Goal: Check status: Check status

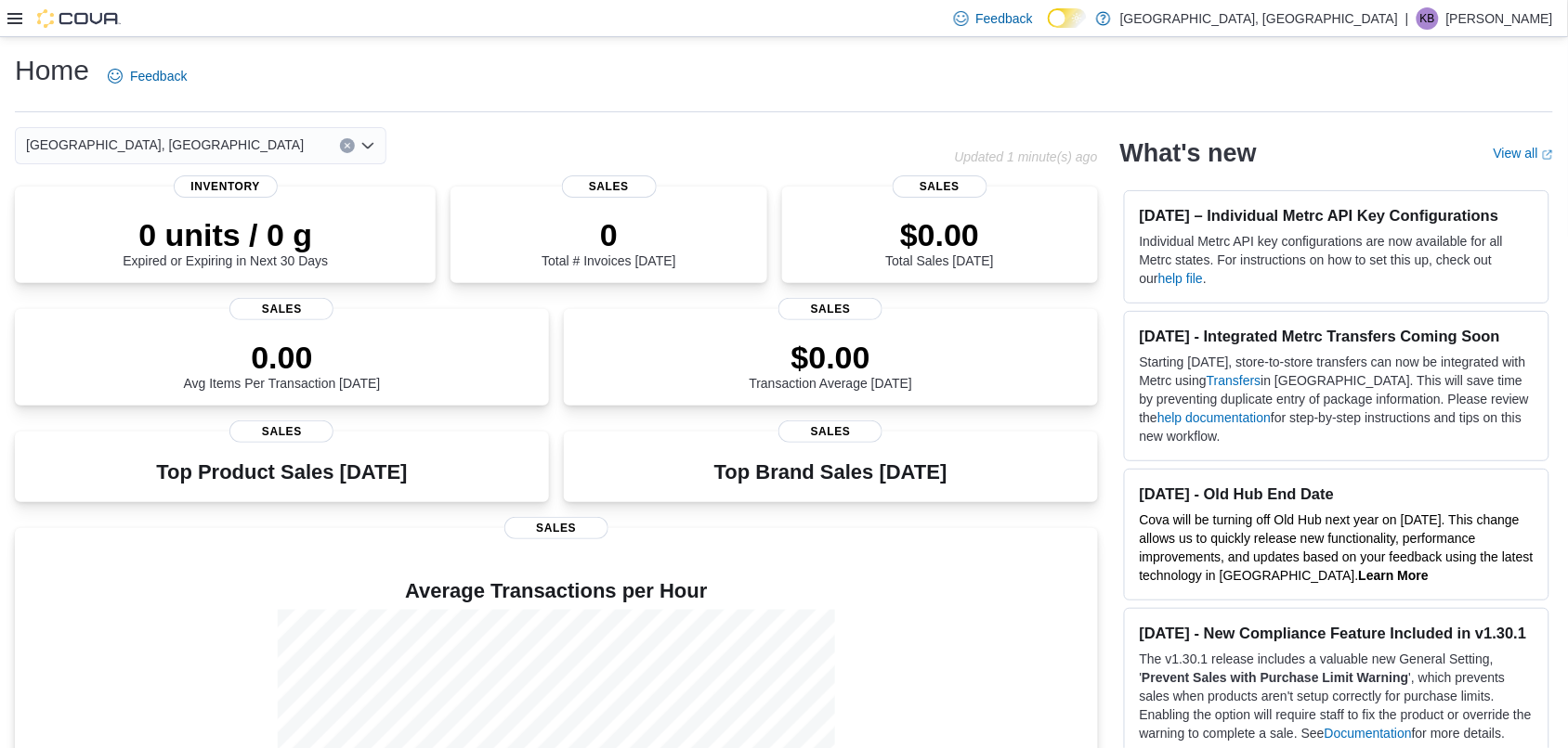
click at [16, 16] on icon at bounding box center [15, 19] width 15 height 15
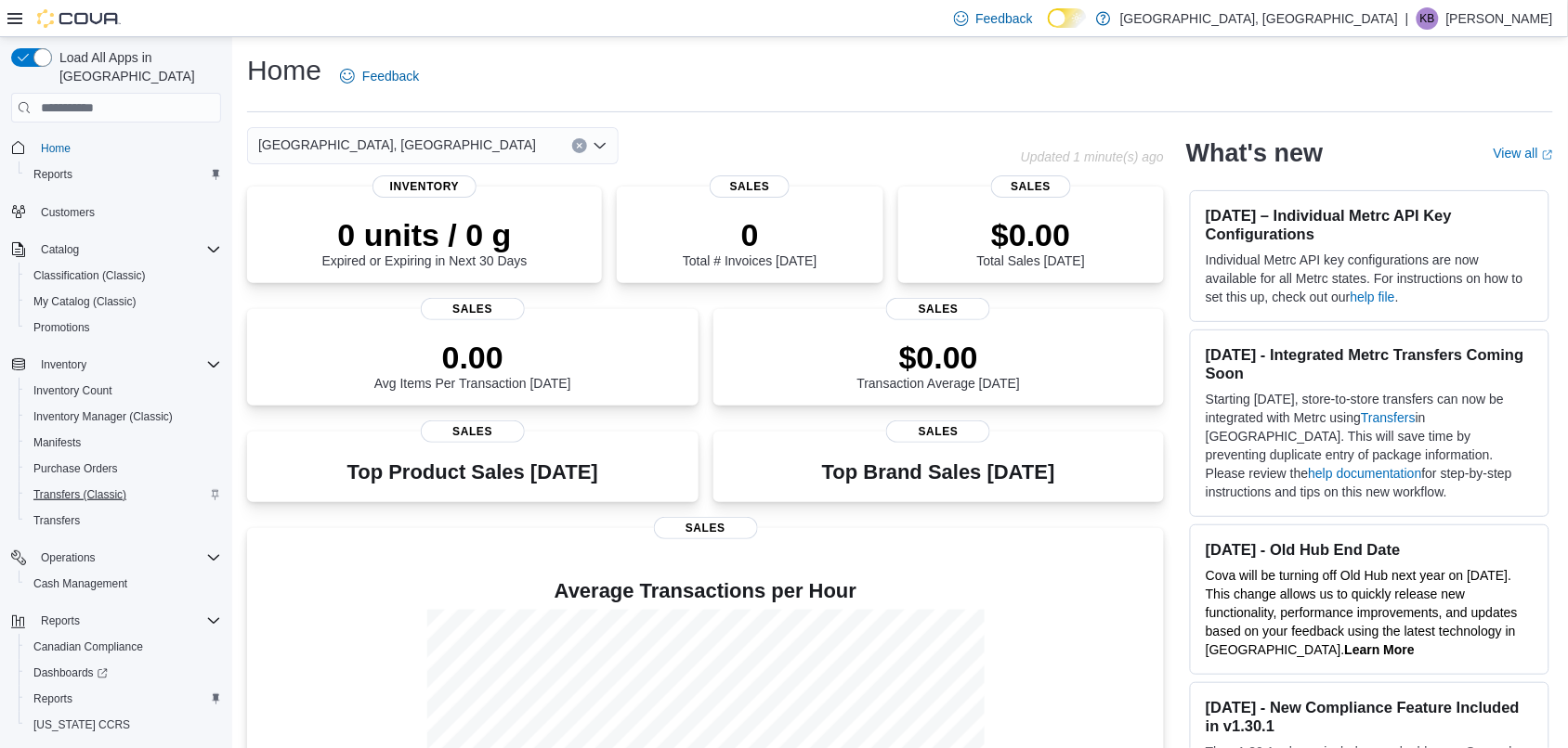
scroll to position [29, 0]
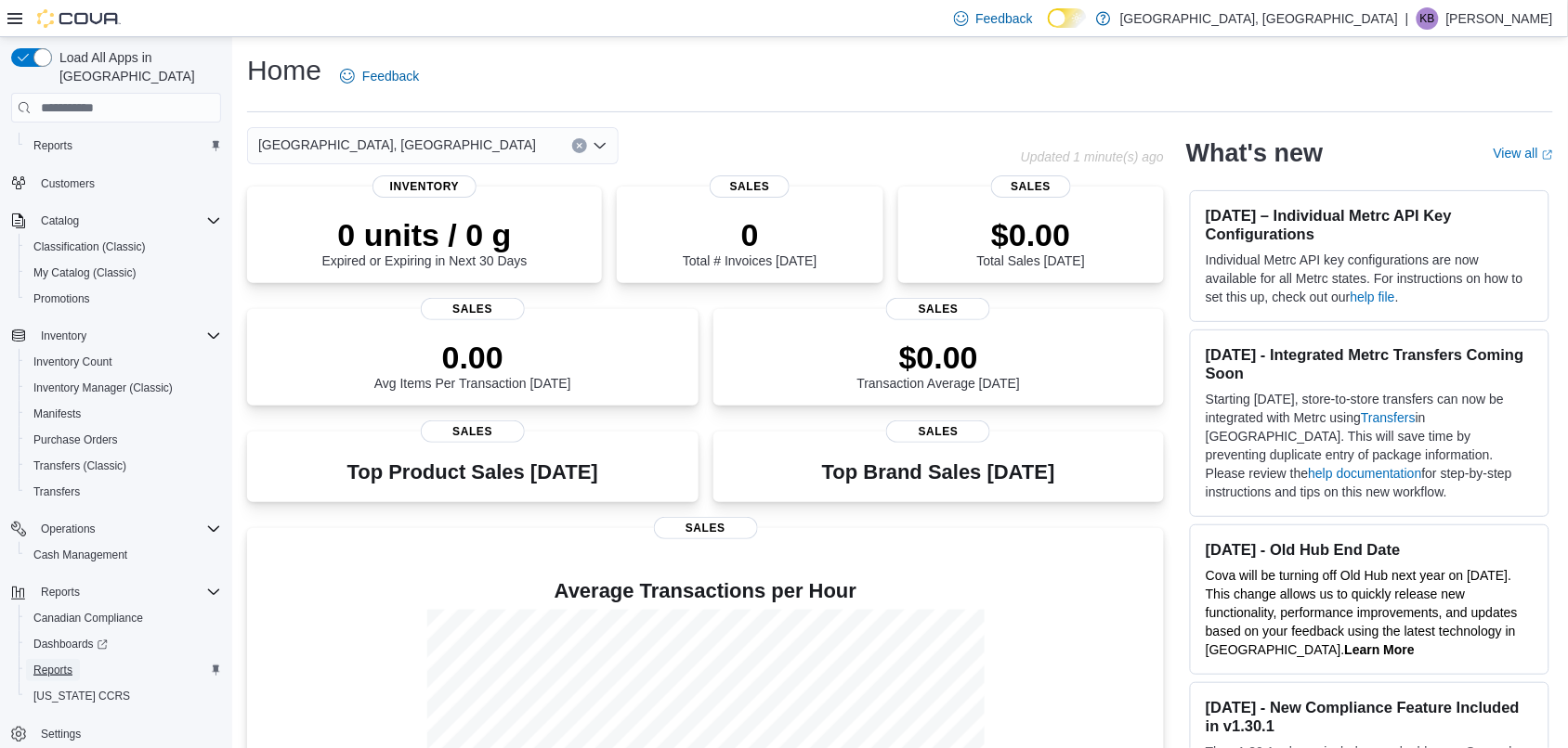
click at [44, 663] on span "Reports" at bounding box center [52, 671] width 39 height 15
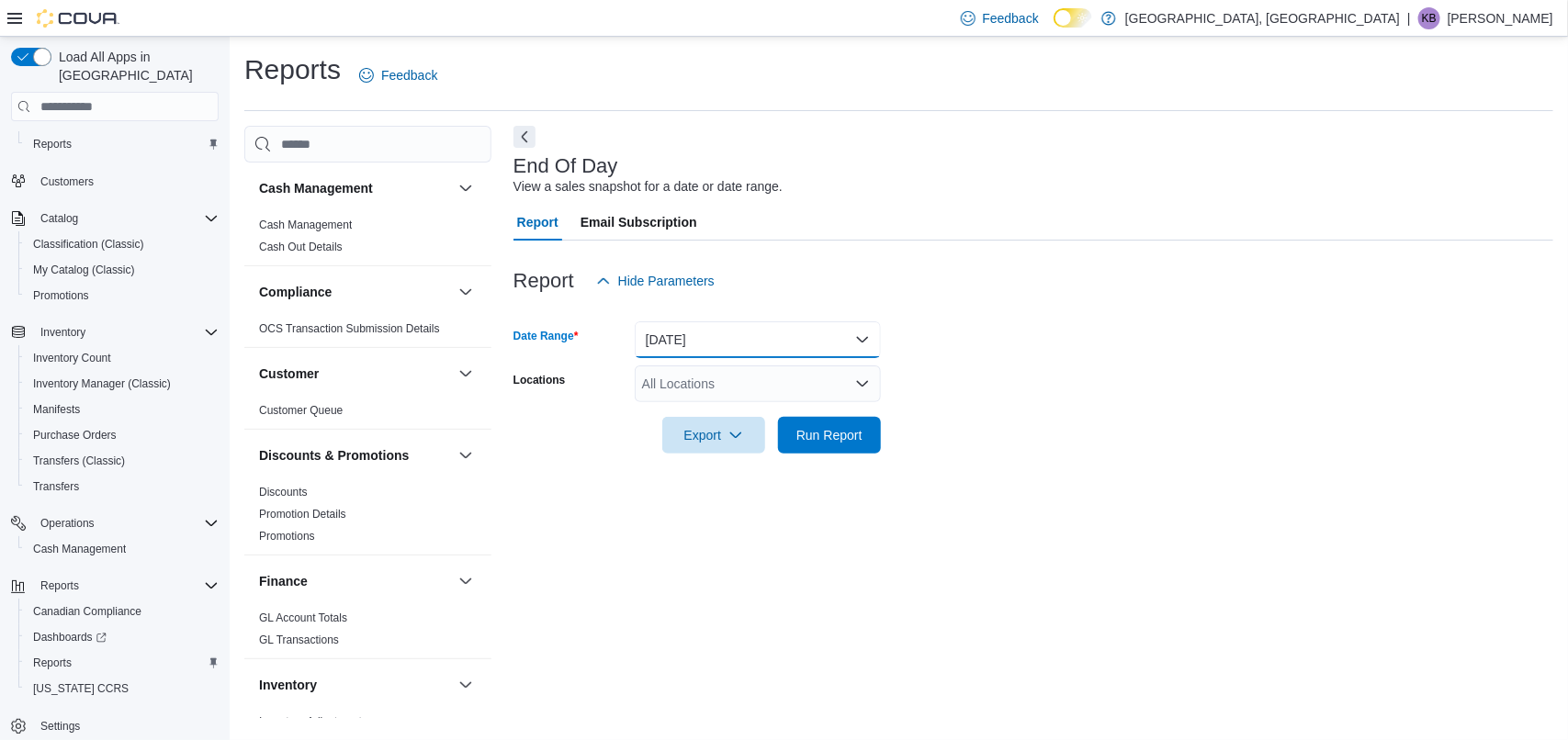
click at [692, 338] on button "Today" at bounding box center [758, 339] width 246 height 37
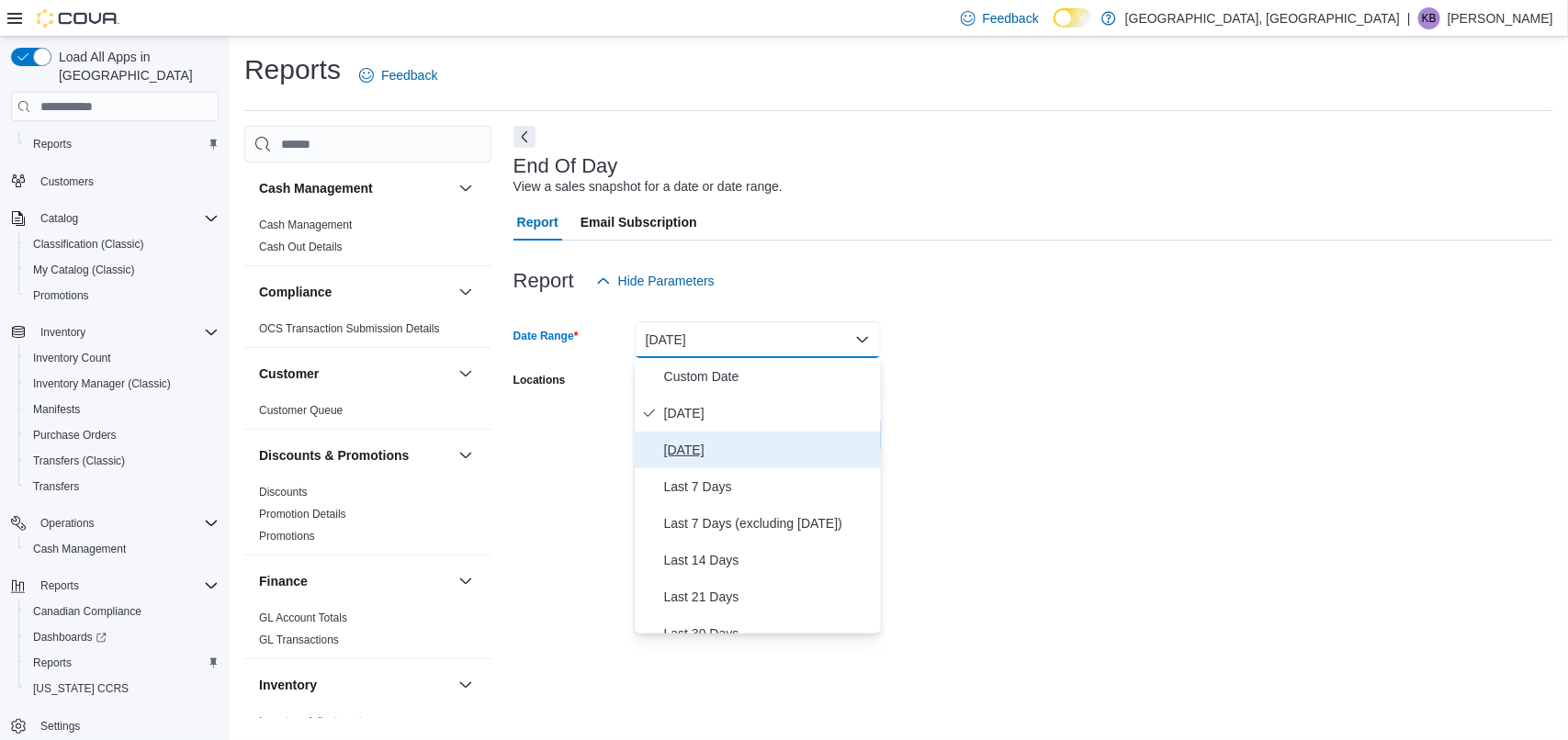
click at [687, 437] on button "Yesterday" at bounding box center [758, 449] width 246 height 37
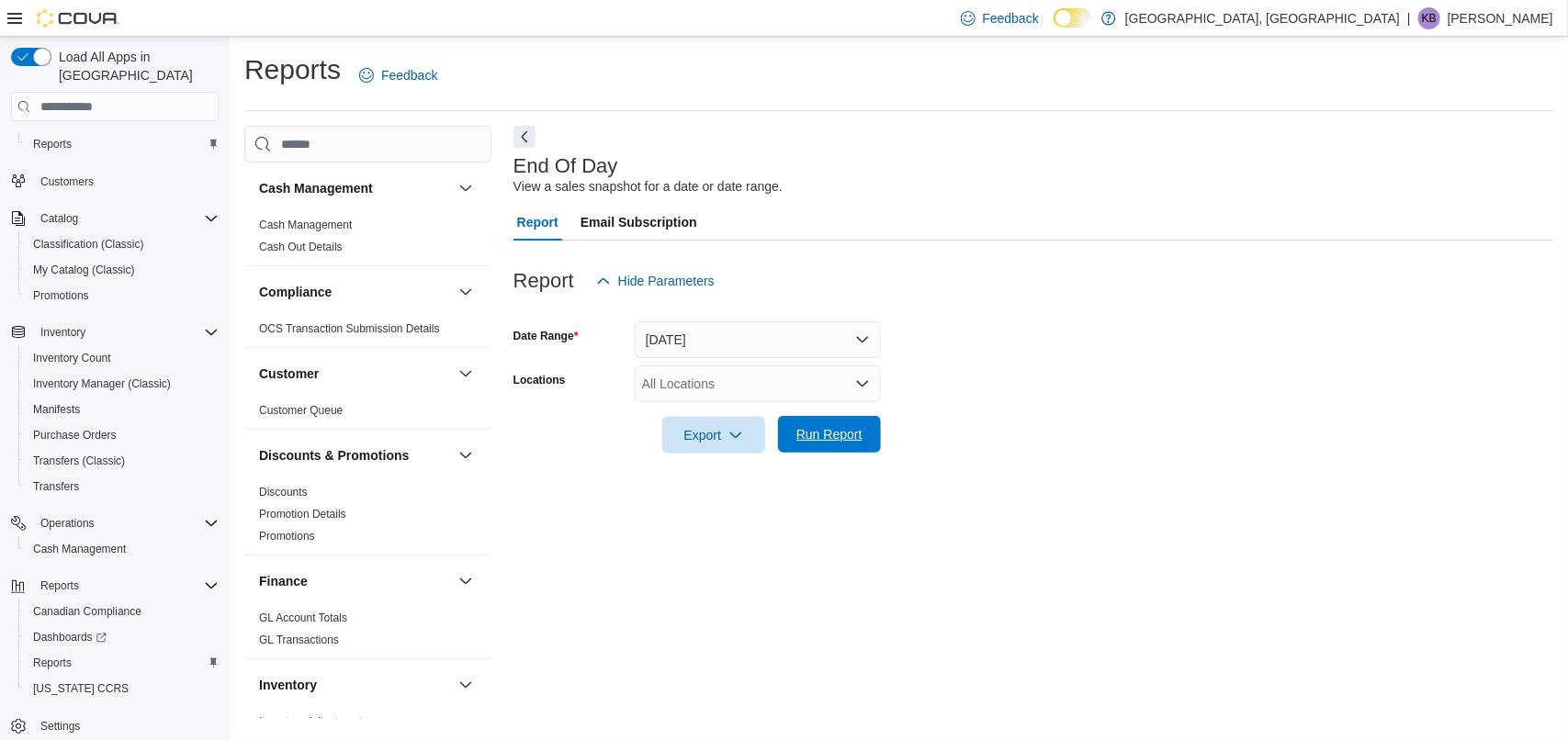
click at [833, 442] on span "Run Report" at bounding box center [829, 434] width 66 height 19
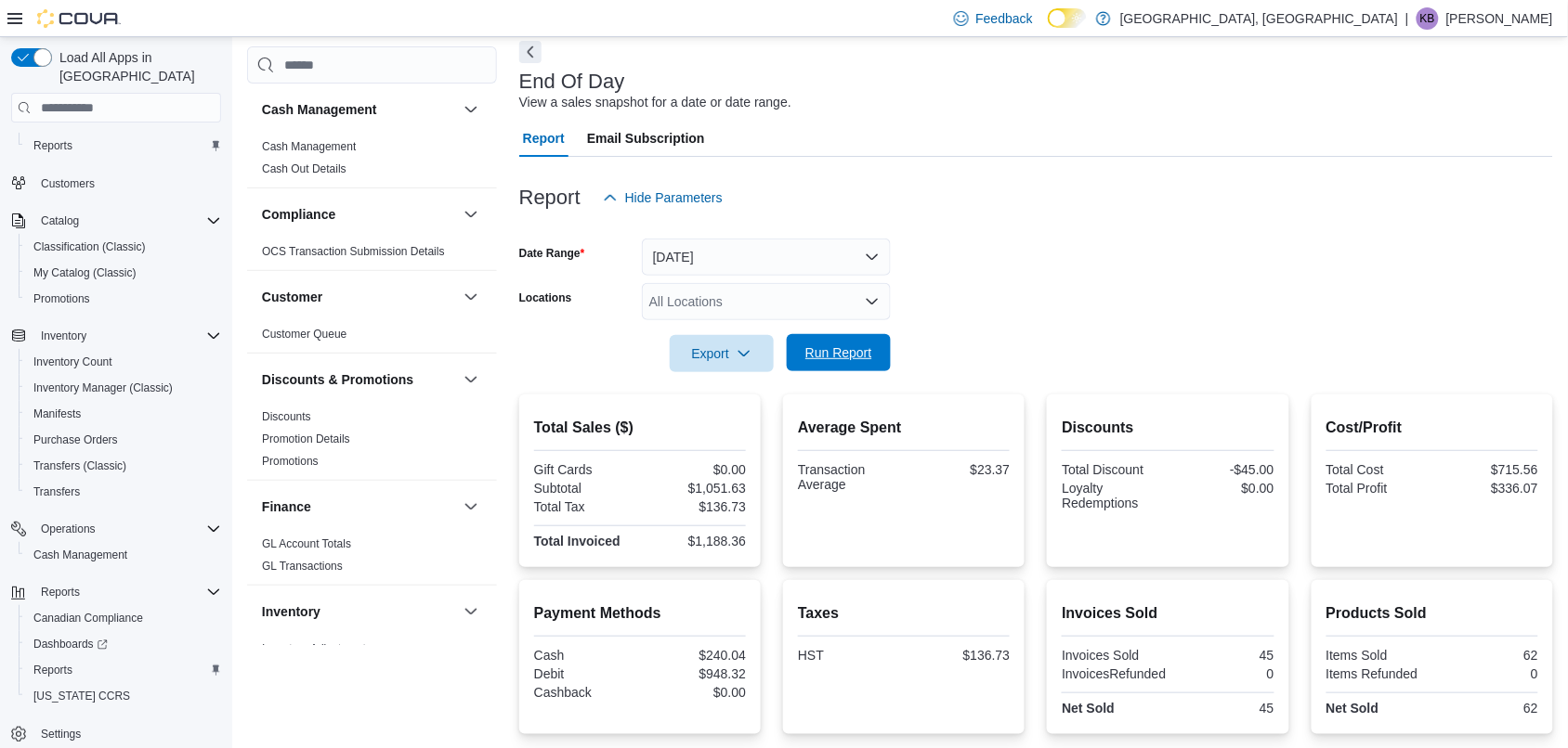
scroll to position [85, 0]
click at [747, 264] on button "Yesterday" at bounding box center [766, 259] width 249 height 37
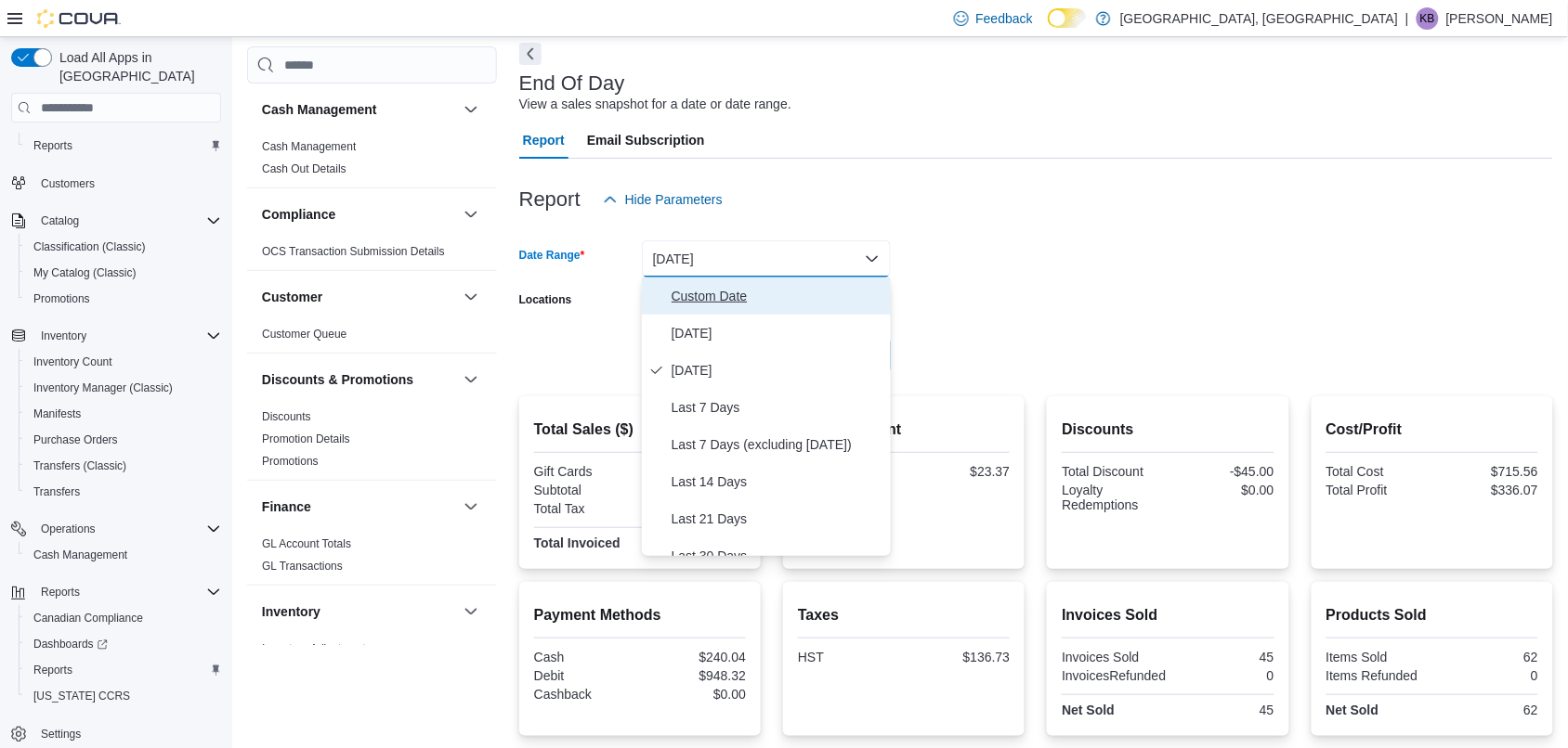
click at [690, 290] on span "Custom Date" at bounding box center [777, 296] width 212 height 22
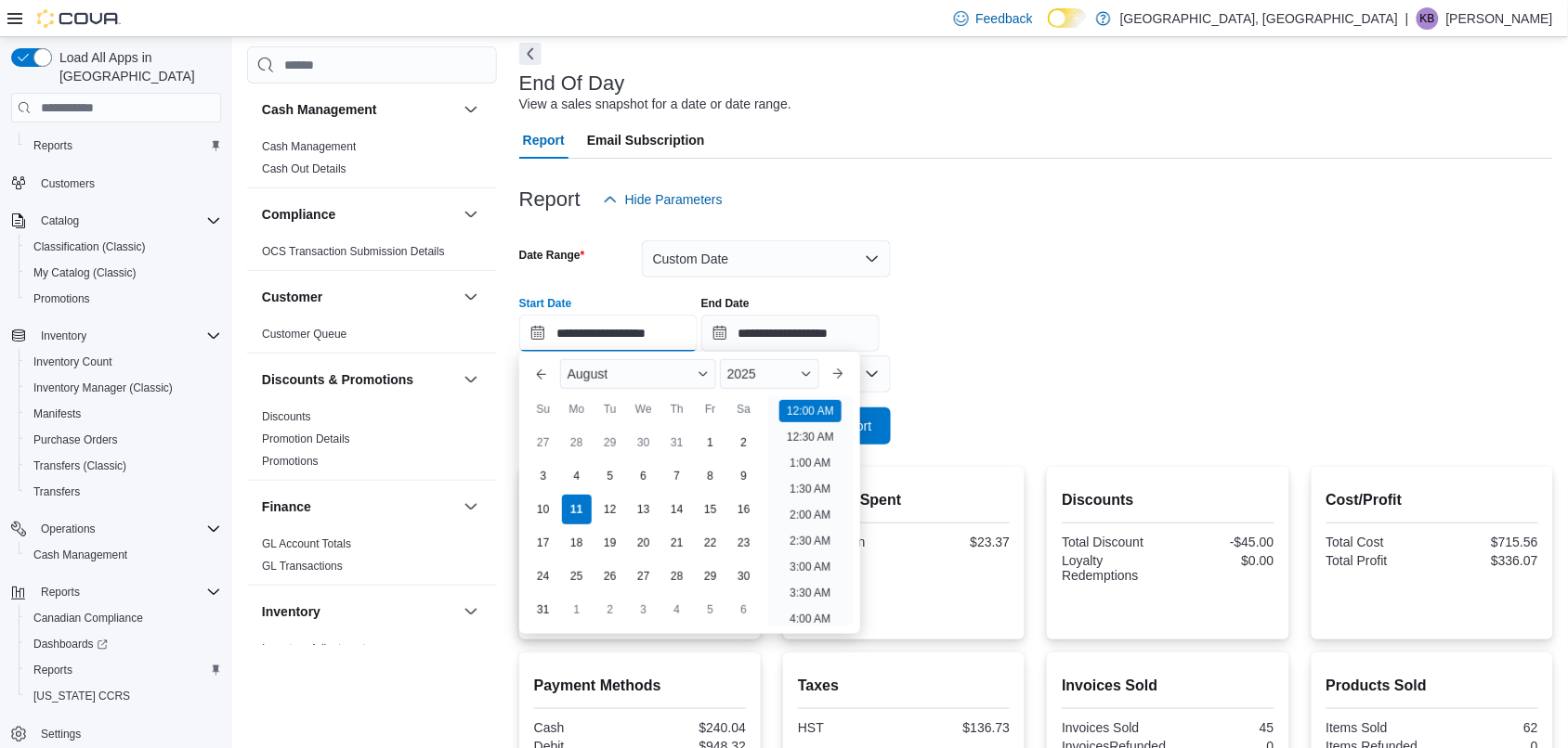
click at [619, 336] on input "**********" at bounding box center [609, 333] width 179 height 37
click at [703, 433] on div "1" at bounding box center [710, 443] width 32 height 32
type input "**********"
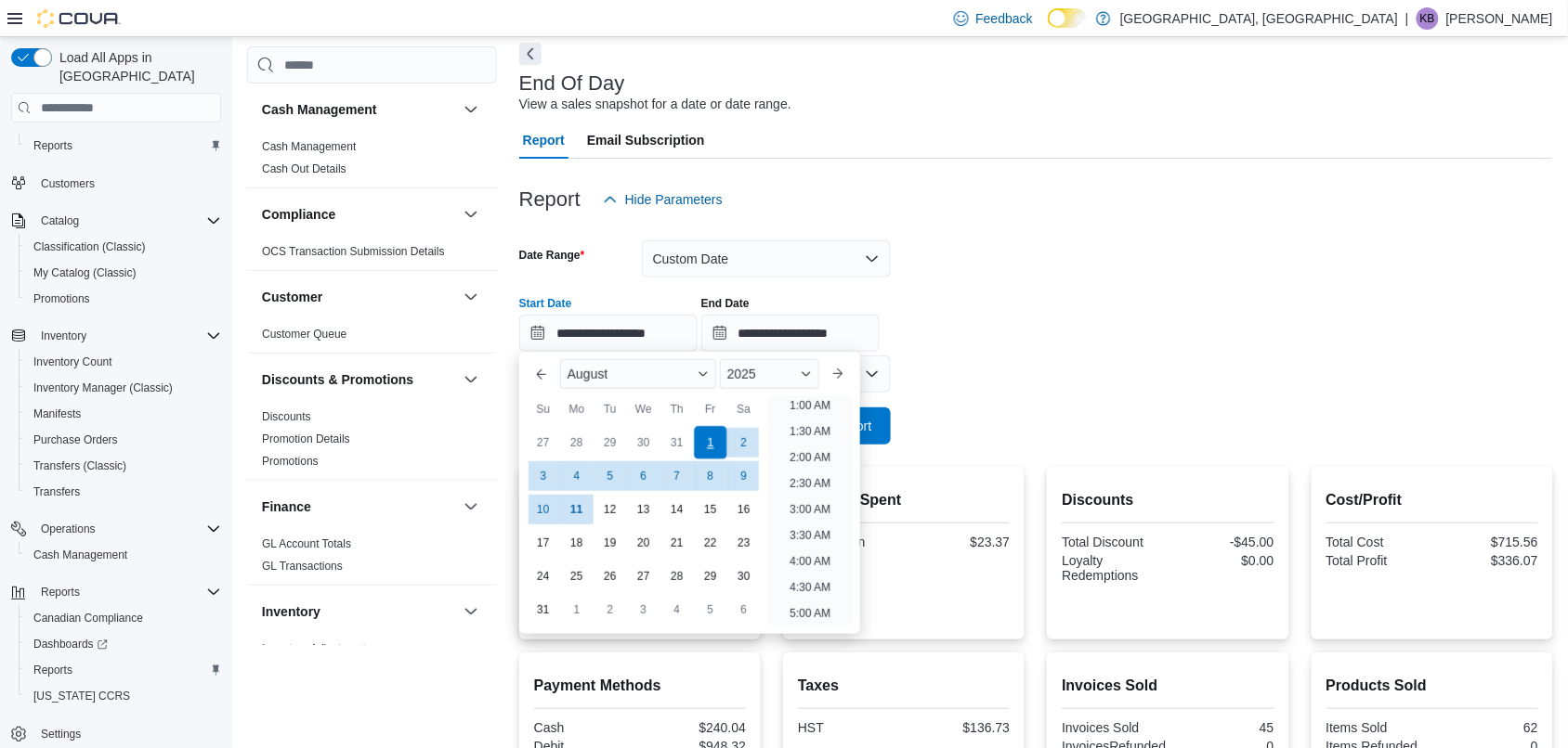
scroll to position [3, 0]
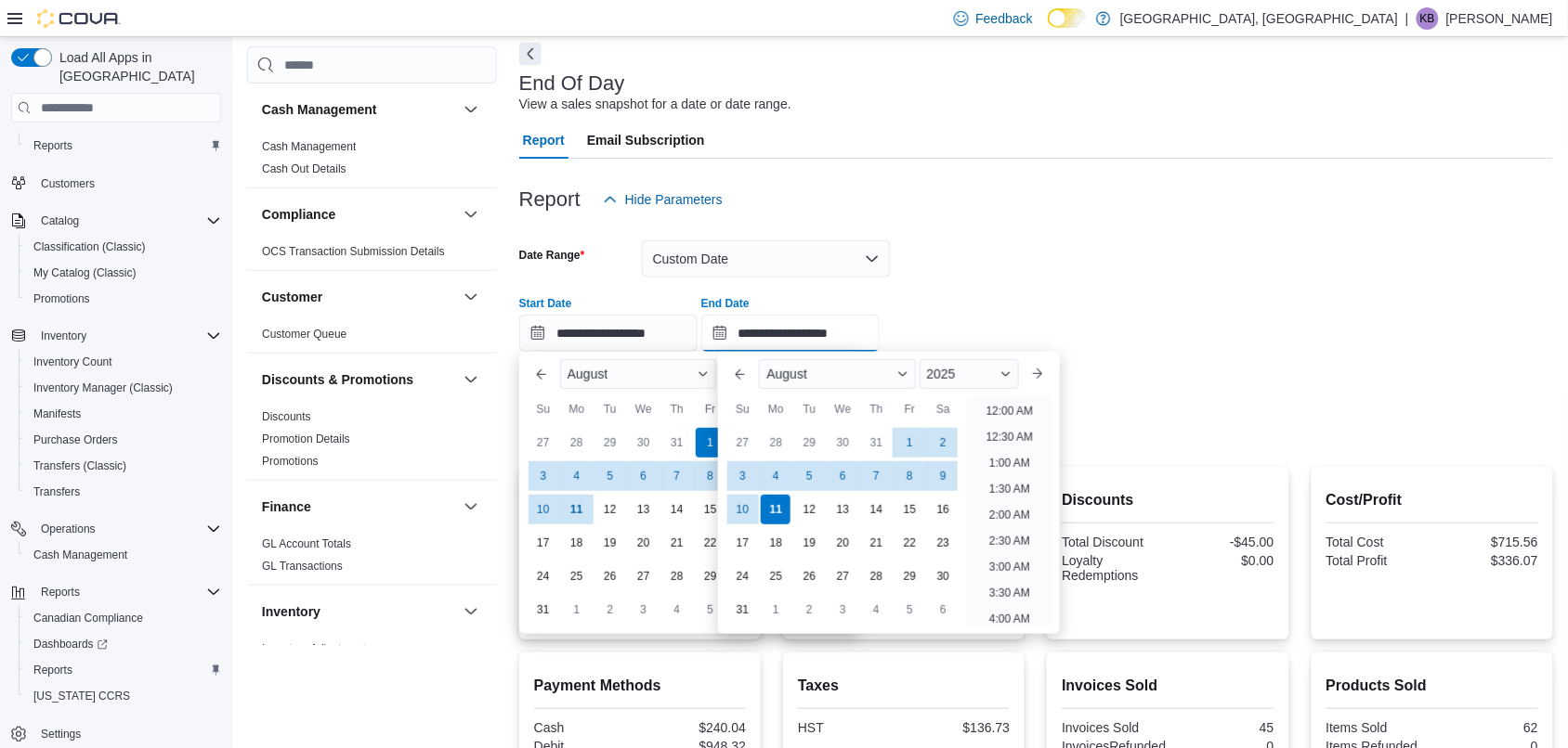
click at [824, 336] on input "**********" at bounding box center [791, 333] width 179 height 37
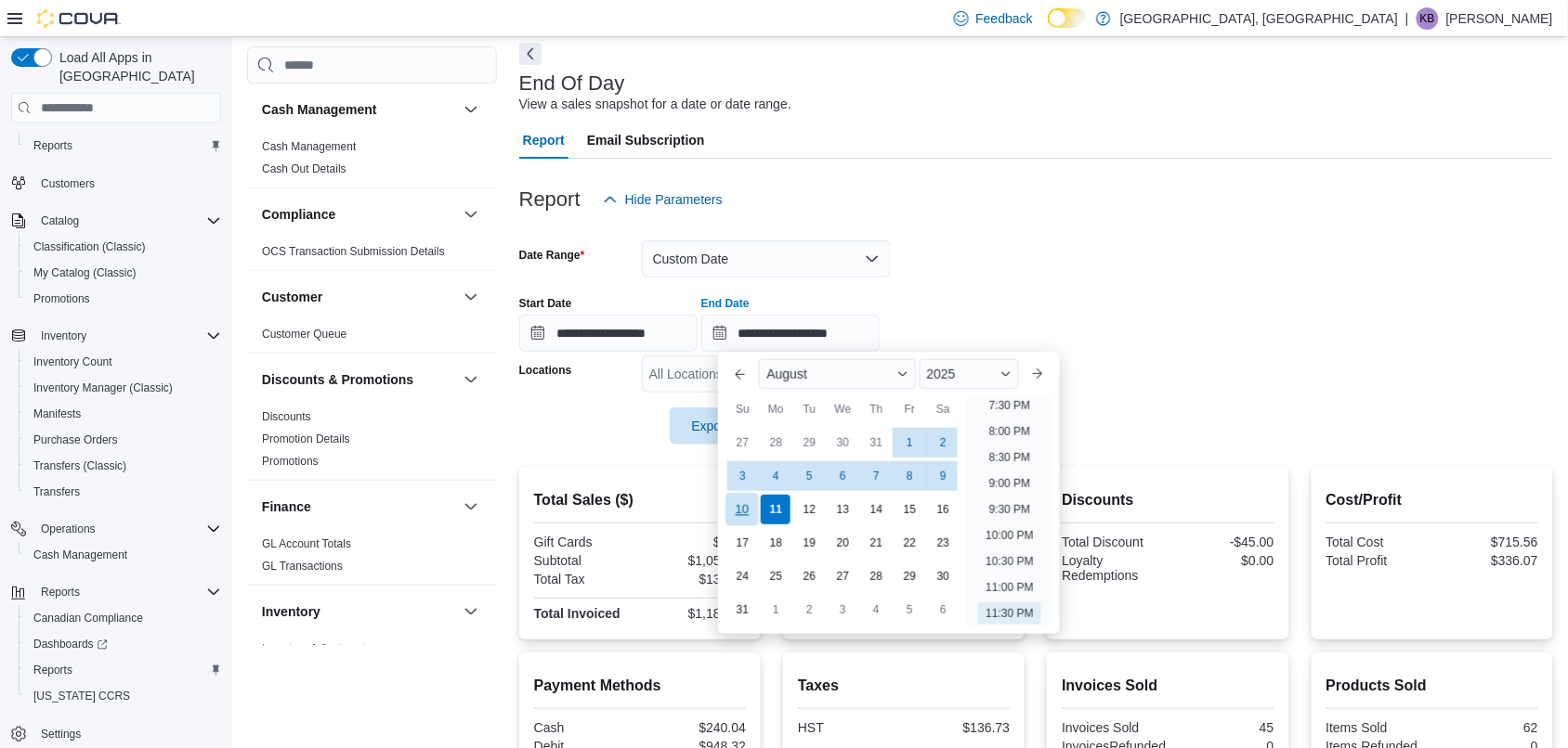
click at [745, 513] on div "10" at bounding box center [743, 510] width 32 height 32
type input "**********"
click at [609, 399] on div at bounding box center [1036, 400] width 1034 height 15
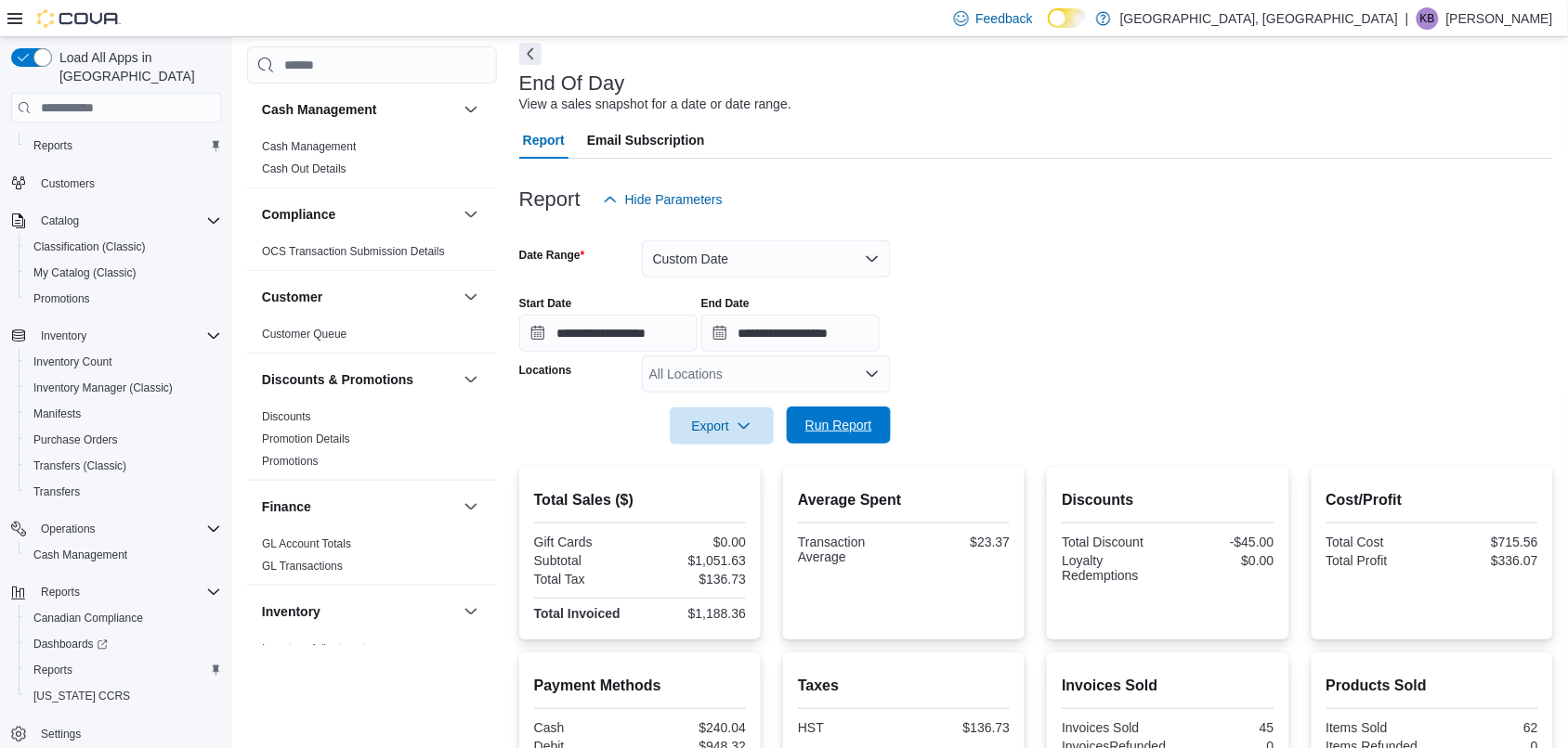
click at [846, 423] on span "Run Report" at bounding box center [839, 426] width 67 height 19
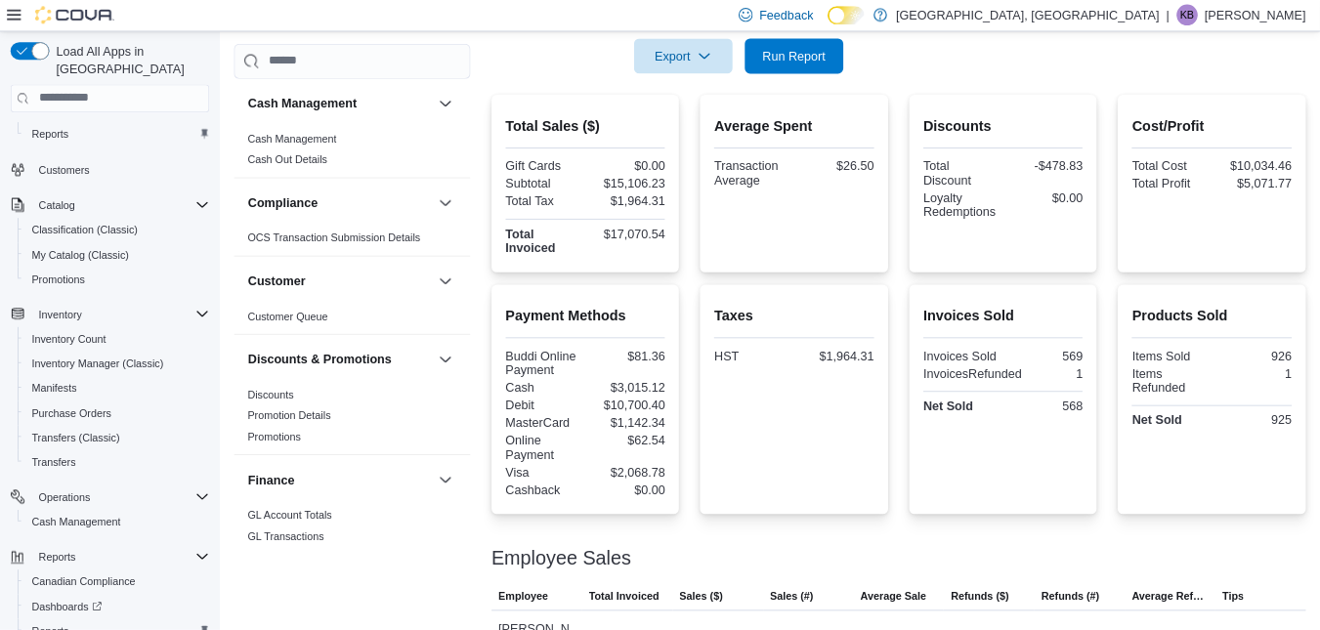
scroll to position [30, 0]
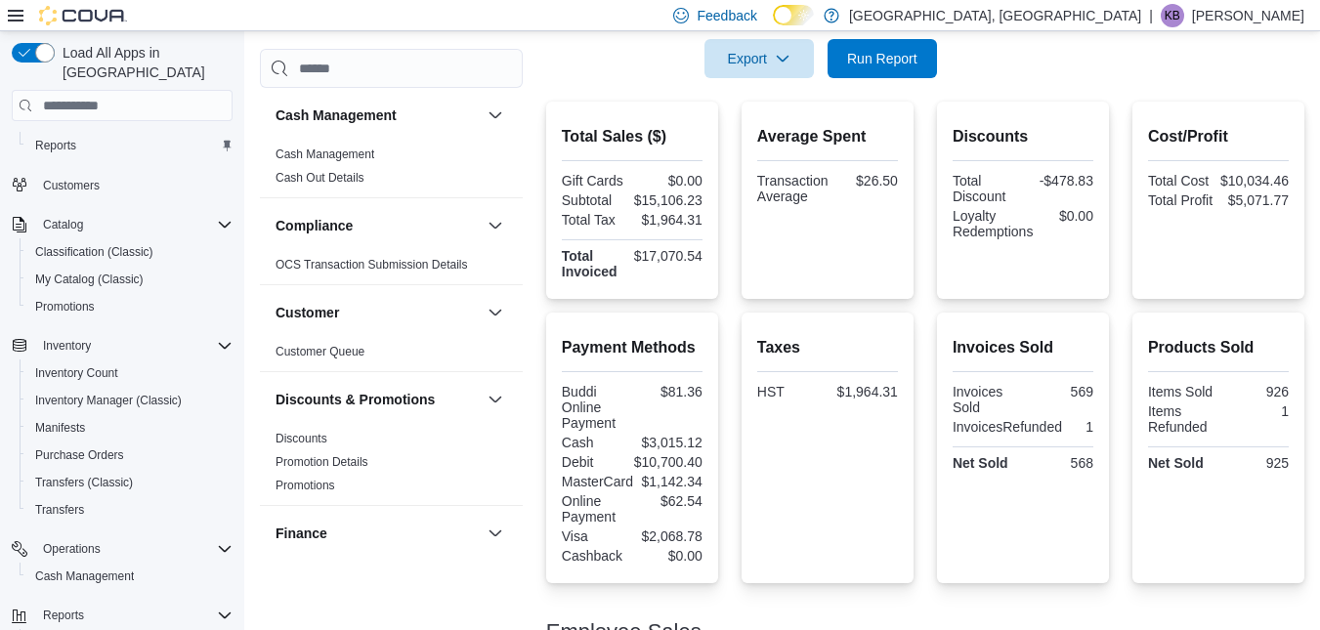
drag, startPoint x: 1579, startPoint y: 1, endPoint x: 923, endPoint y: 295, distance: 718.4
click at [923, 295] on div "Total Sales ($) Gift Cards $0.00 Subtotal $15,106.23 Total Tax $1,964.31 Total …" at bounding box center [925, 200] width 758 height 197
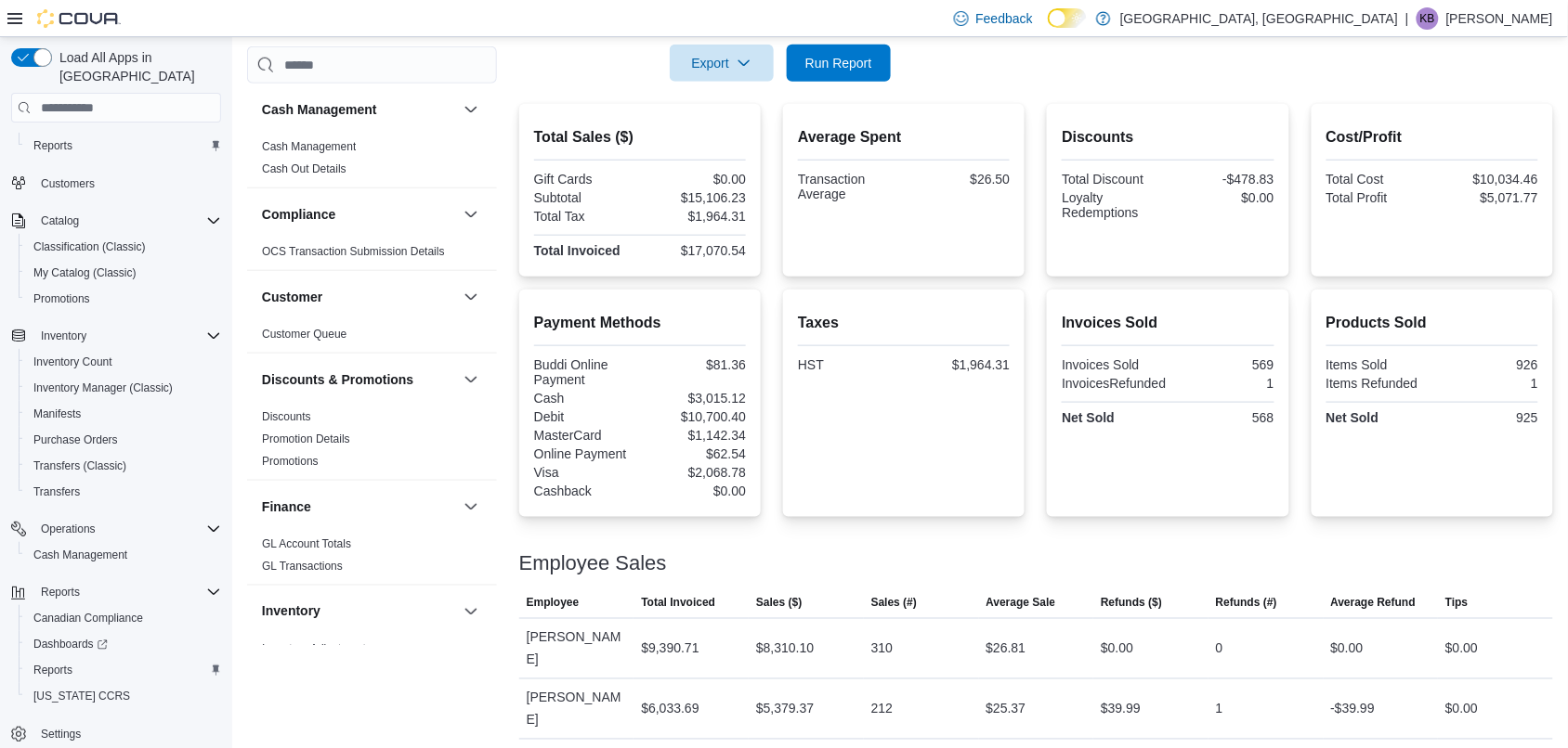
drag, startPoint x: 1246, startPoint y: 0, endPoint x: 1048, endPoint y: 383, distance: 431.2
click at [1048, 383] on div "Payment Methods Buddi Online Payment $81.36 Cash $3,015.12 Debit $10,700.40 Mas…" at bounding box center [1036, 403] width 1034 height 227
